Goal: Information Seeking & Learning: Learn about a topic

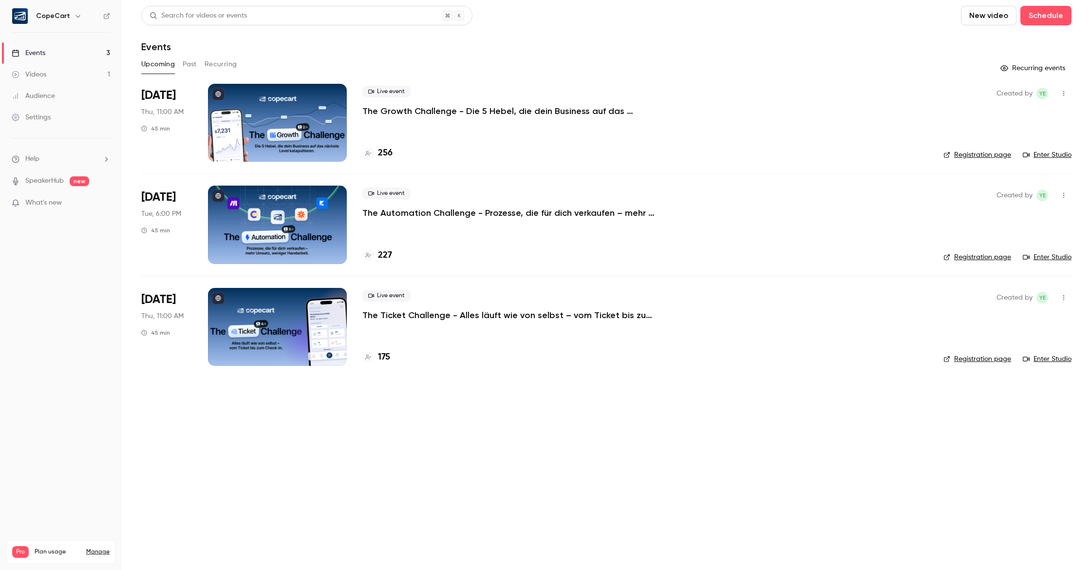
click at [68, 75] on link "Videos 1" at bounding box center [61, 74] width 122 height 21
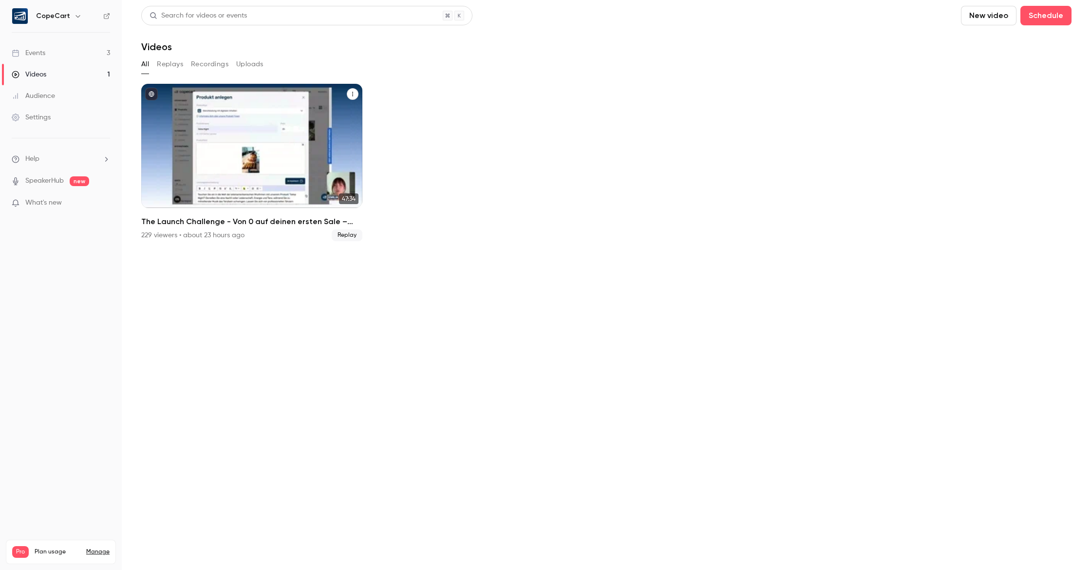
click at [290, 137] on div "The Launch Challenge - Von 0 auf deinen ersten Sale – schneller als gedacht" at bounding box center [251, 146] width 221 height 124
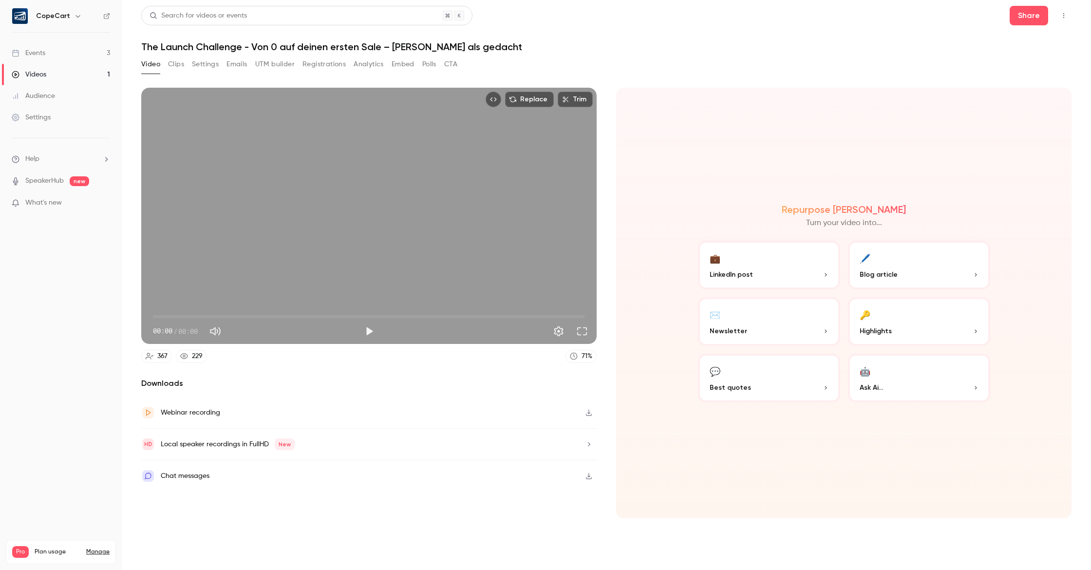
click at [323, 62] on button "Registrations" at bounding box center [323, 64] width 43 height 16
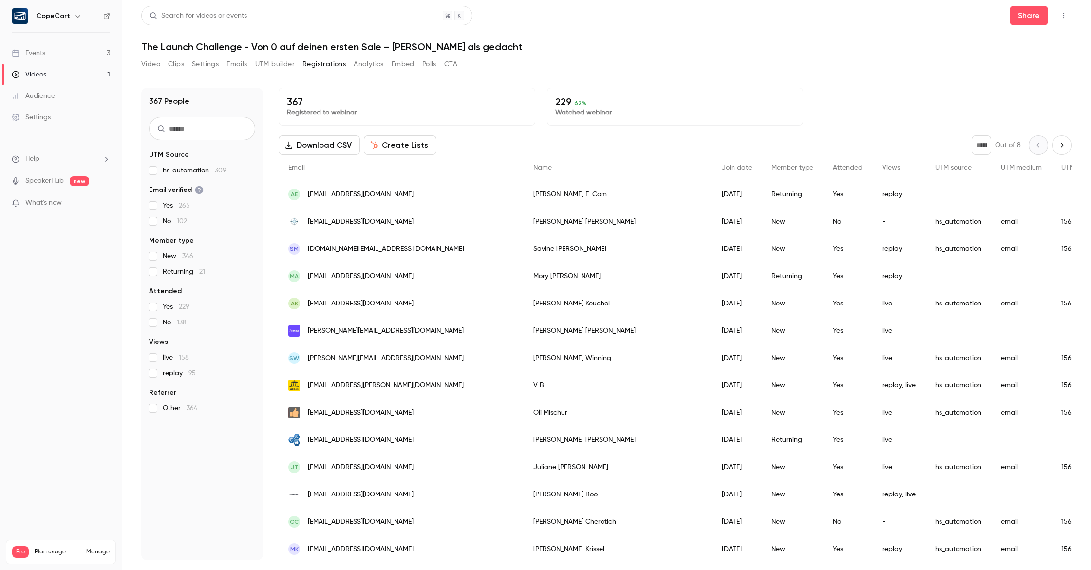
click at [373, 65] on button "Analytics" at bounding box center [368, 64] width 30 height 16
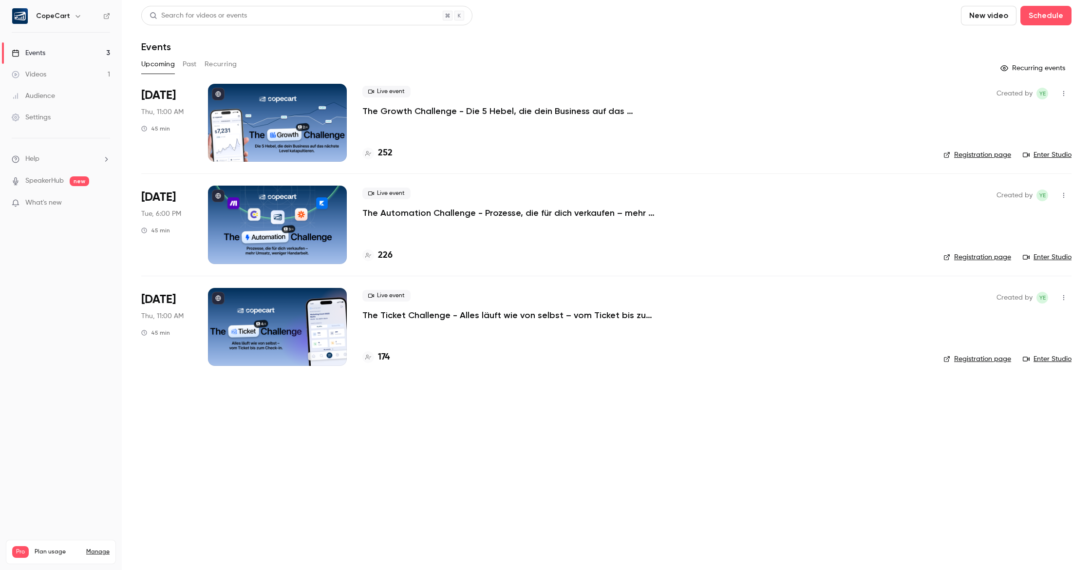
click at [245, 100] on div at bounding box center [277, 123] width 139 height 78
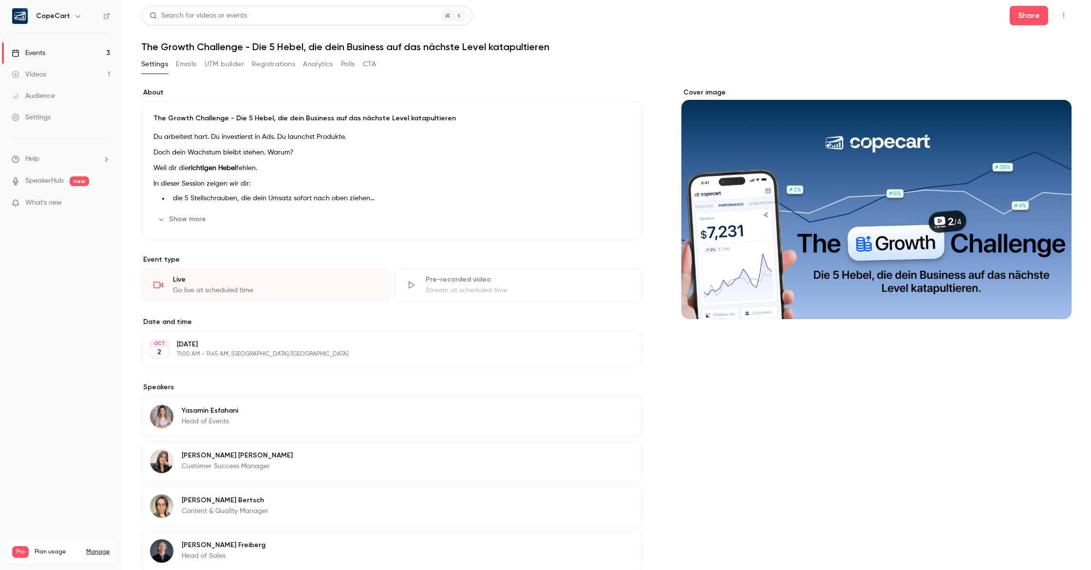
click at [196, 63] on button "Emails" at bounding box center [186, 64] width 20 height 16
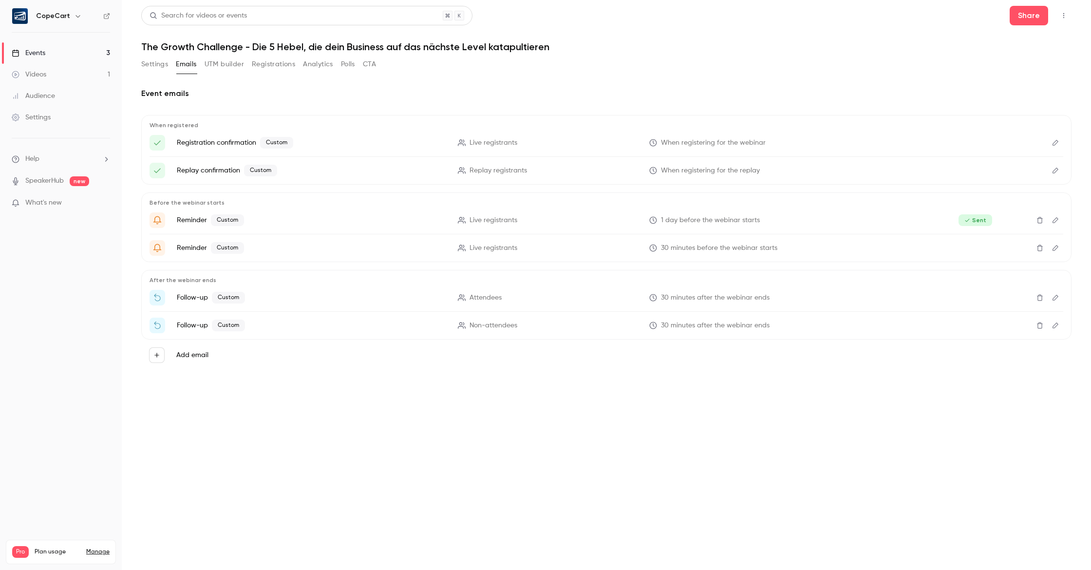
click at [220, 59] on button "UTM builder" at bounding box center [224, 64] width 39 height 16
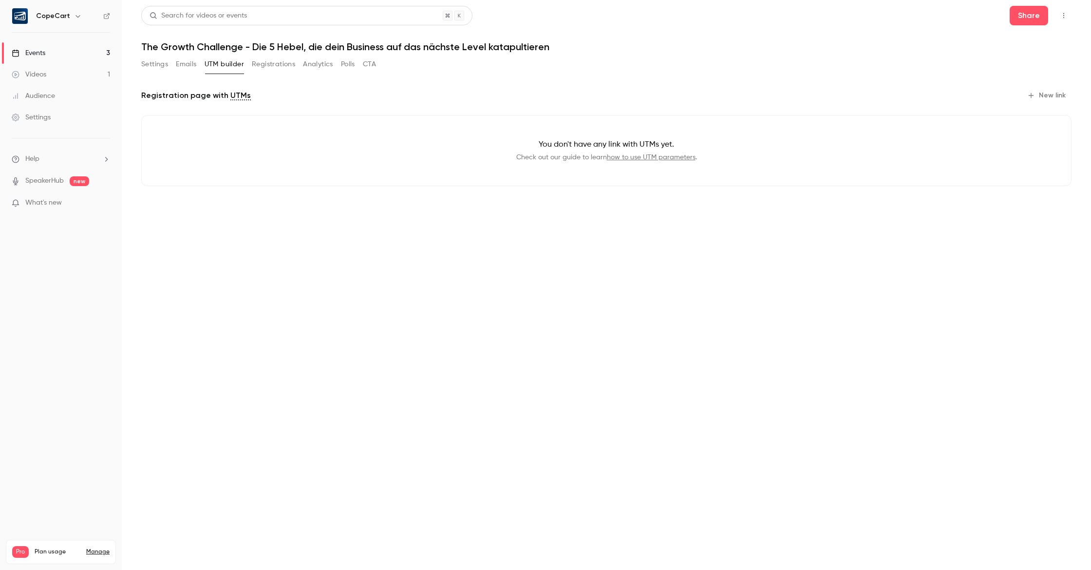
click at [272, 64] on button "Registrations" at bounding box center [273, 64] width 43 height 16
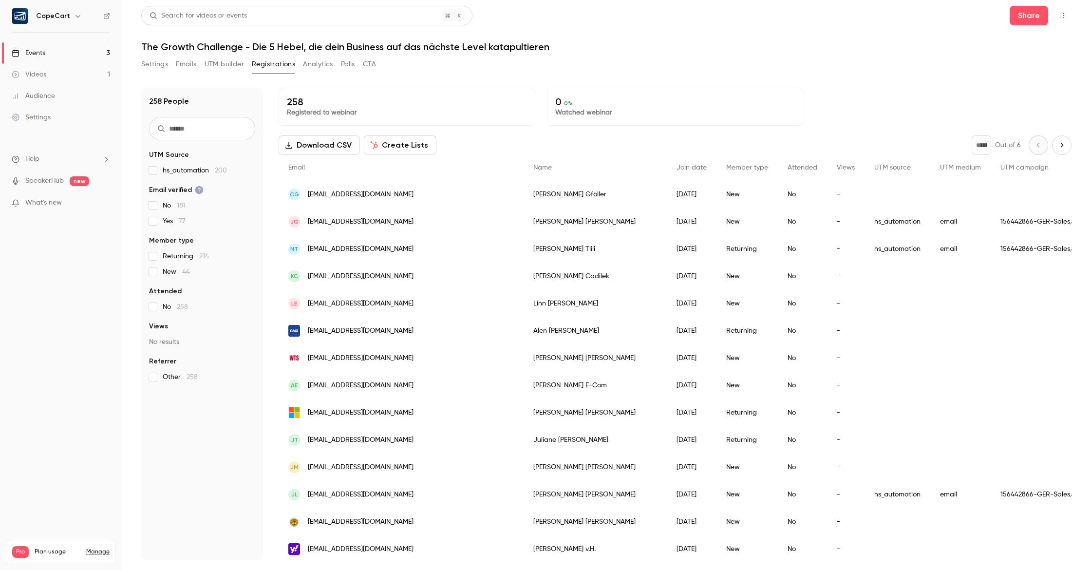
click at [311, 61] on button "Analytics" at bounding box center [318, 64] width 30 height 16
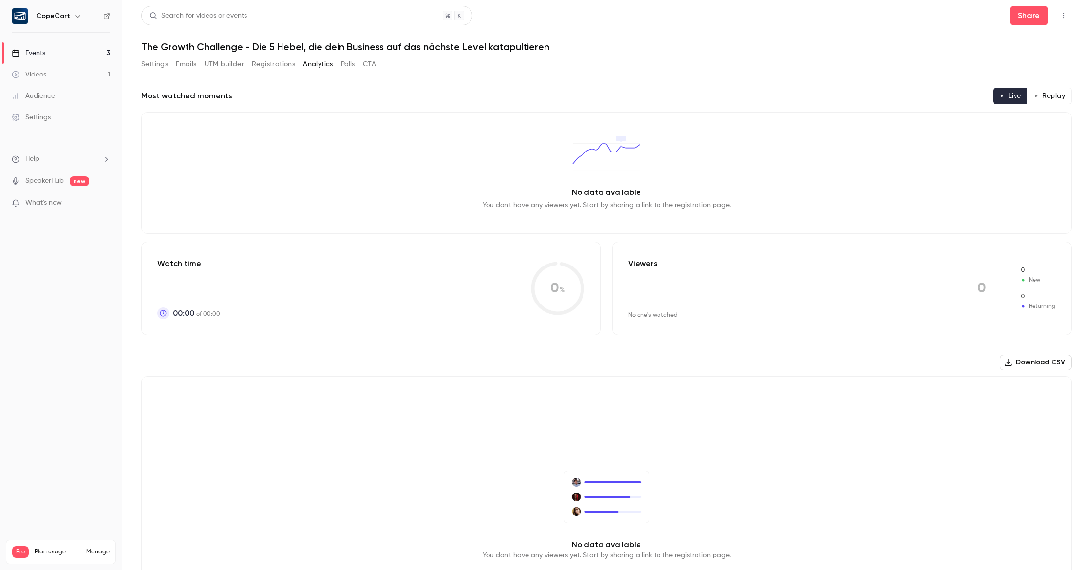
click at [276, 63] on button "Registrations" at bounding box center [273, 64] width 43 height 16
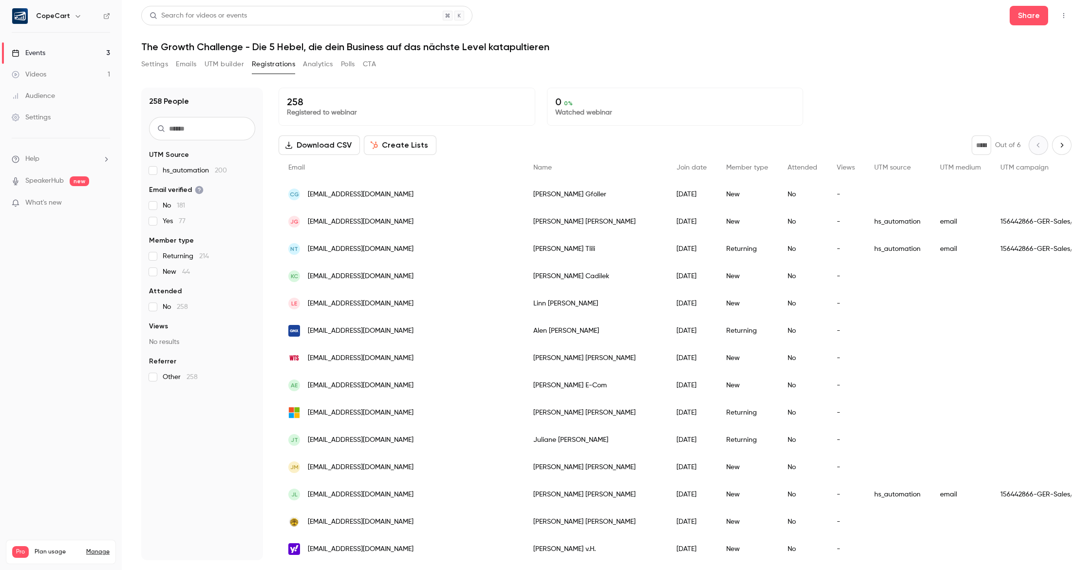
click at [320, 68] on button "Analytics" at bounding box center [318, 64] width 30 height 16
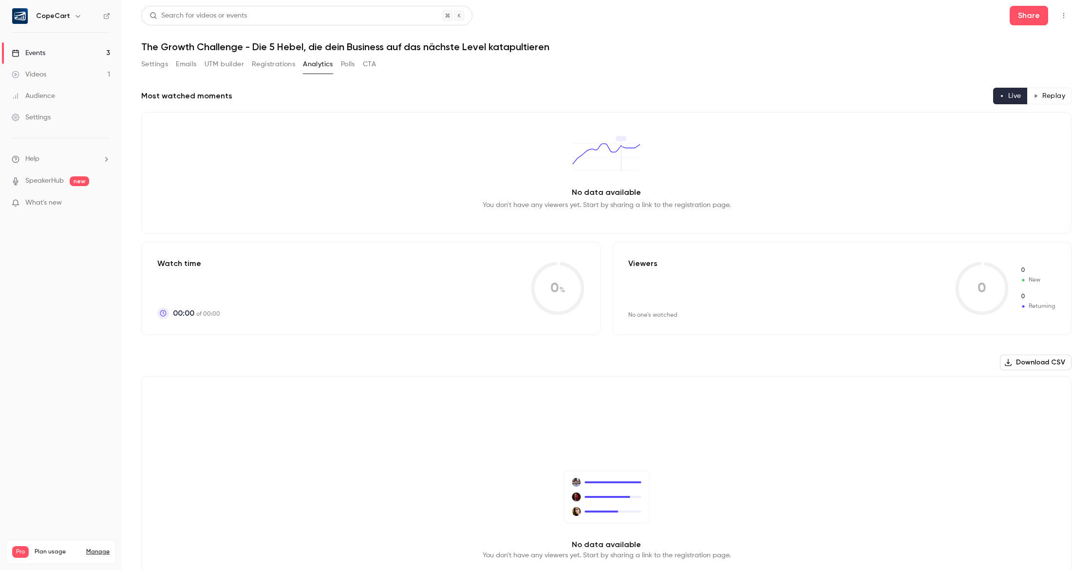
click at [346, 63] on button "Polls" at bounding box center [348, 64] width 14 height 16
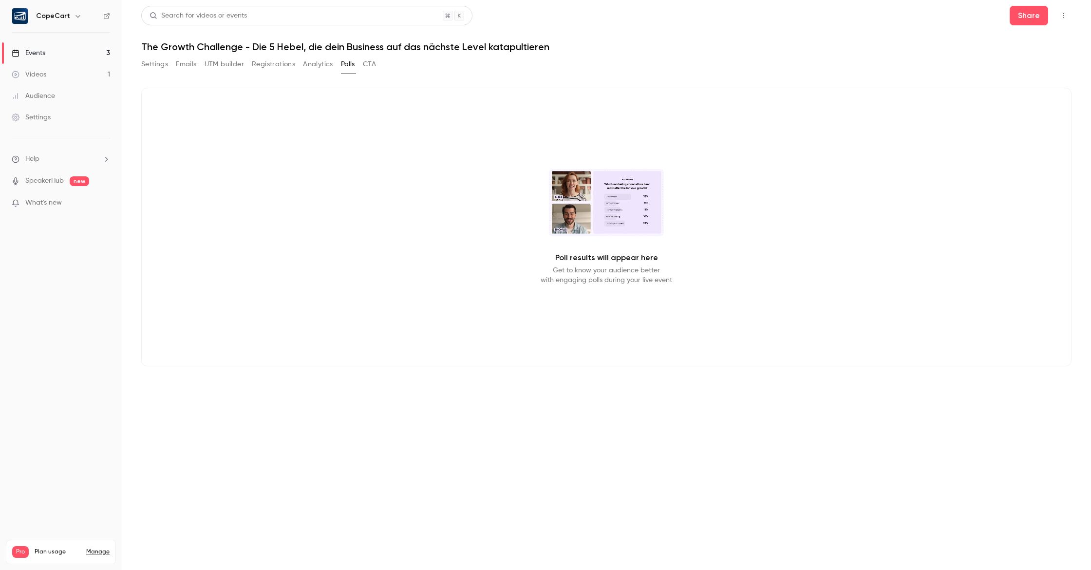
click at [367, 62] on button "CTA" at bounding box center [369, 64] width 13 height 16
